Goal: Find specific page/section: Find specific page/section

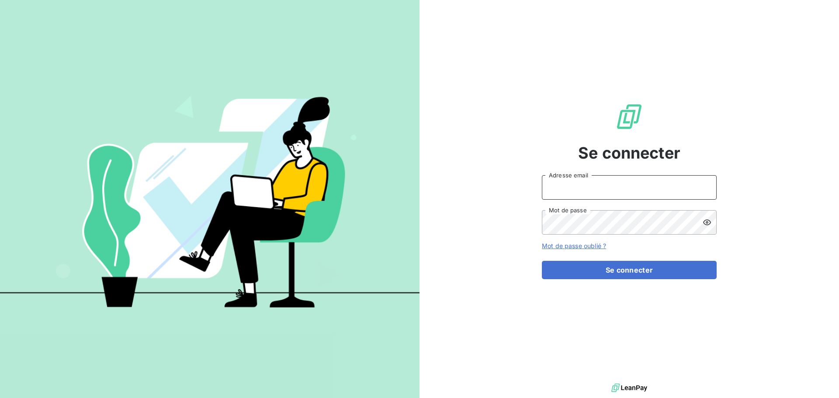
click at [580, 190] on input "Adresse email" at bounding box center [629, 187] width 175 height 24
type input "[PERSON_NAME][EMAIL_ADDRESS][DOMAIN_NAME]"
click at [542, 261] on button "Se connecter" at bounding box center [629, 270] width 175 height 18
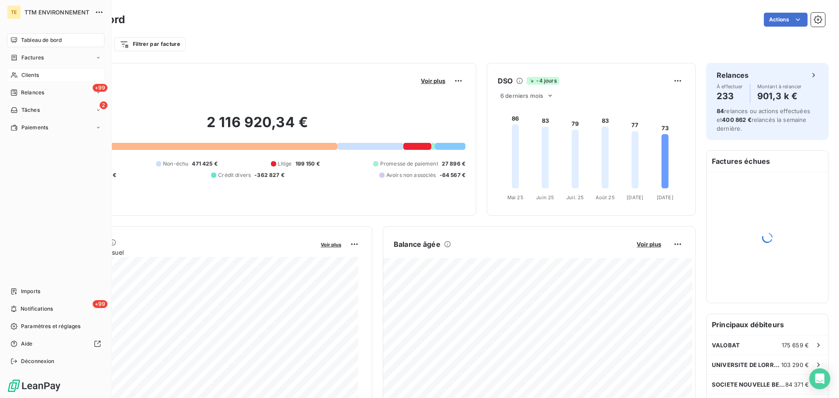
click at [25, 75] on span "Clients" at bounding box center [29, 75] width 17 height 8
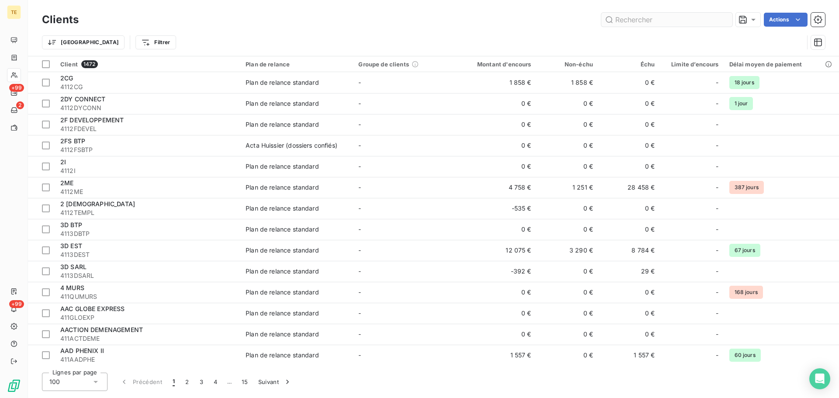
click at [641, 20] on input "text" at bounding box center [666, 20] width 131 height 14
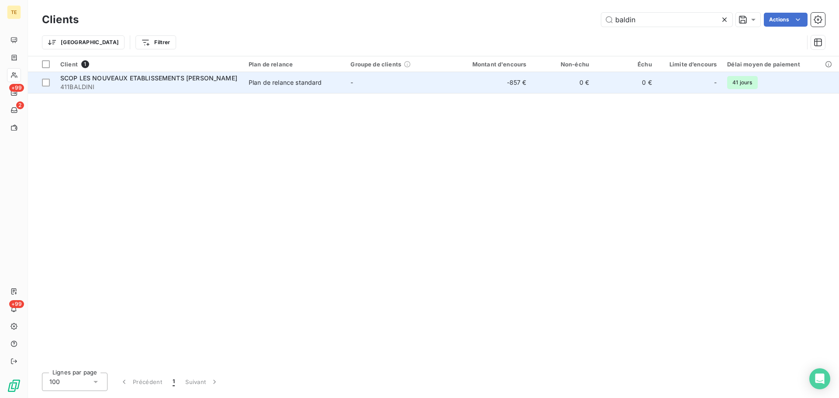
type input "baldin"
click at [165, 83] on span "411BALDINI" at bounding box center [149, 87] width 178 height 9
